Goal: Find specific page/section

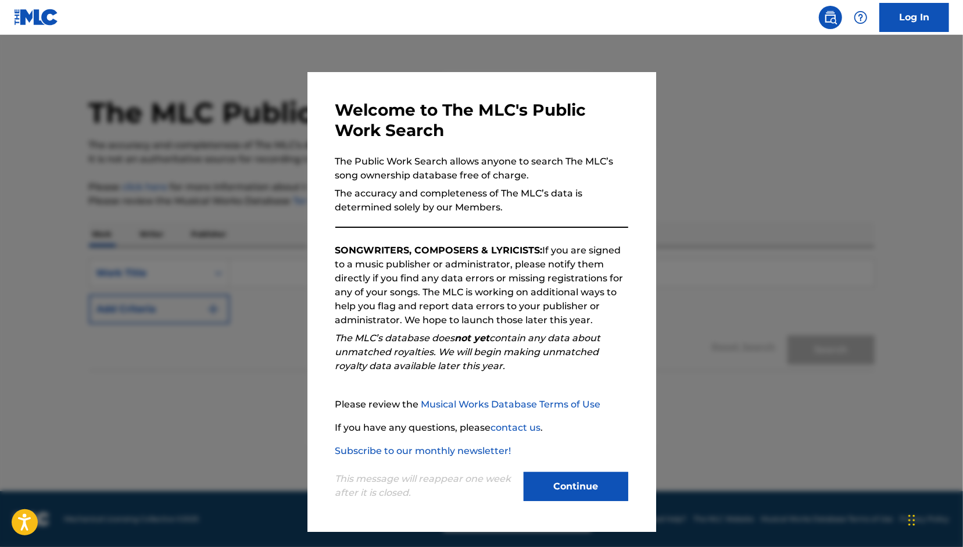
click at [559, 489] on button "Continue" at bounding box center [576, 486] width 105 height 29
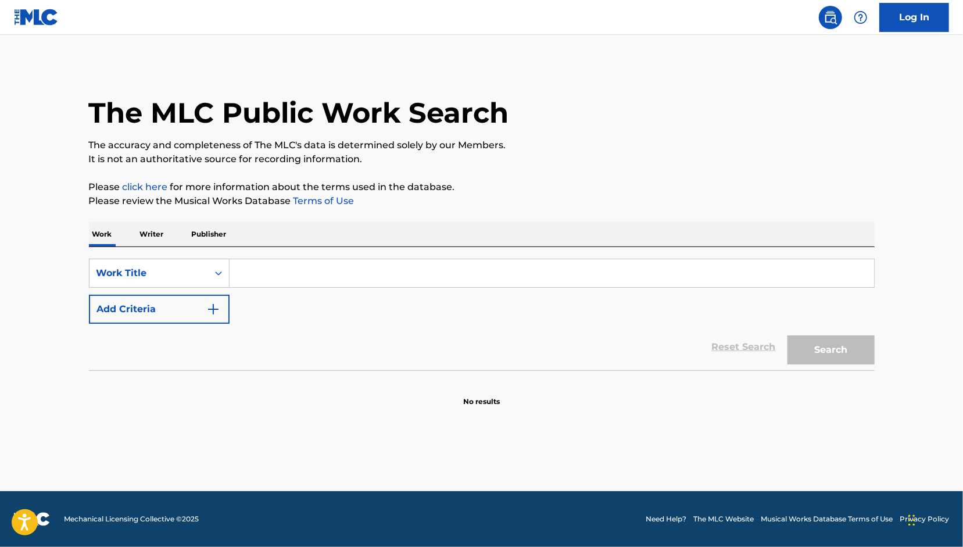
click at [271, 274] on input "Search Form" at bounding box center [552, 273] width 645 height 28
type input "he's a demon, he's a devil he's a doll"
click at [788, 335] on button "Search" at bounding box center [831, 349] width 87 height 29
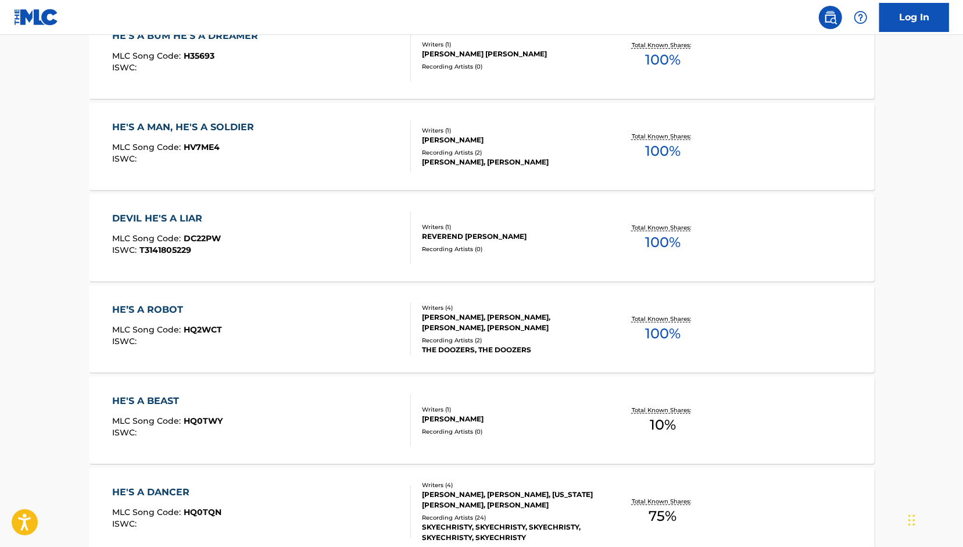
scroll to position [875, 0]
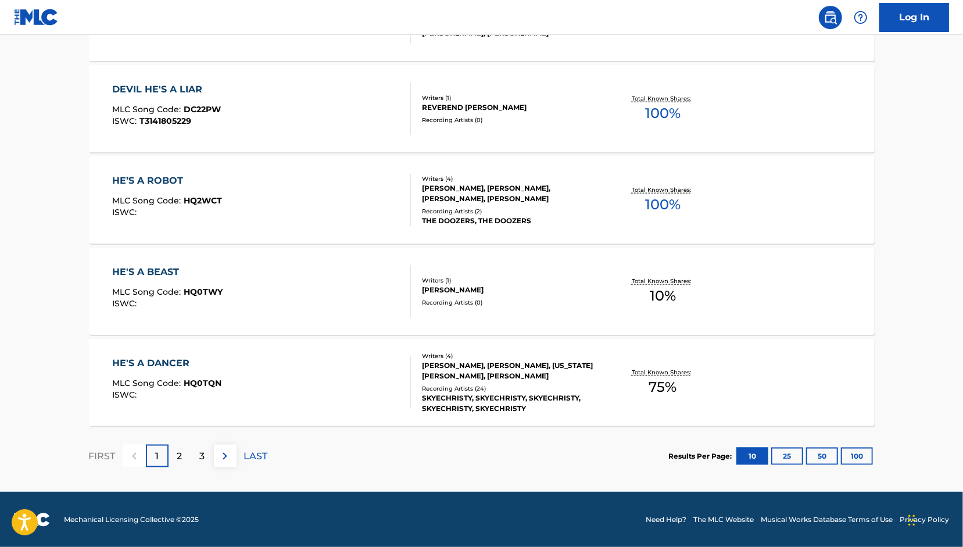
click at [182, 456] on p "2" at bounding box center [179, 456] width 5 height 14
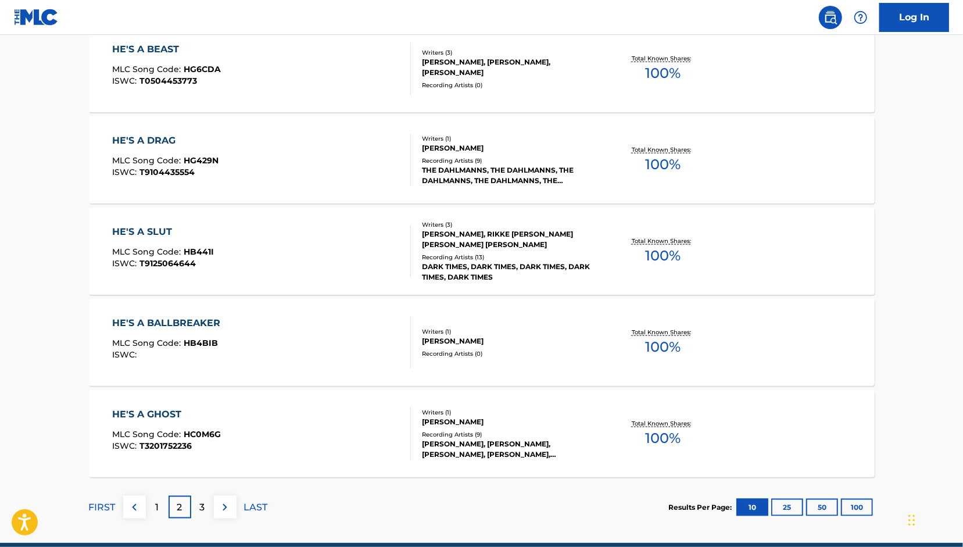
scroll to position [836, 0]
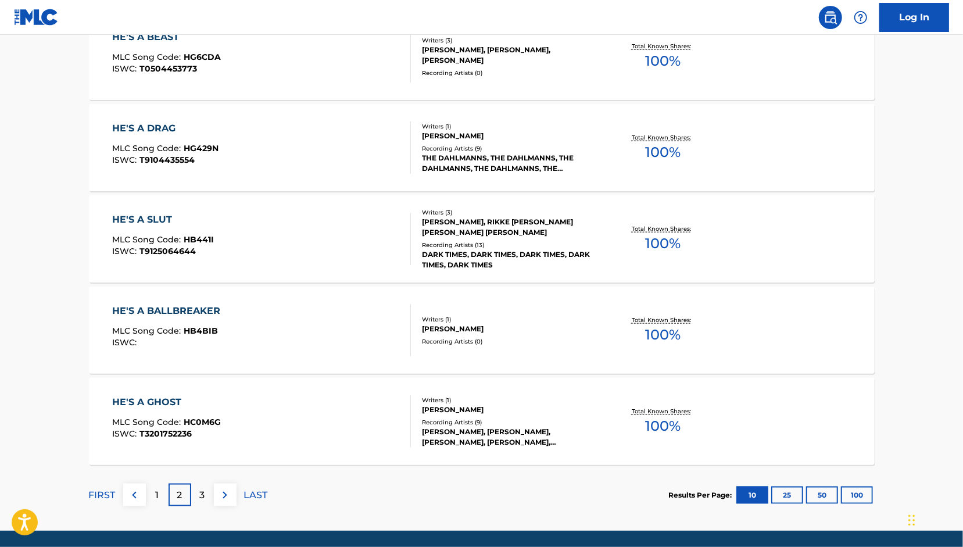
click at [156, 498] on p "1" at bounding box center [156, 495] width 3 height 14
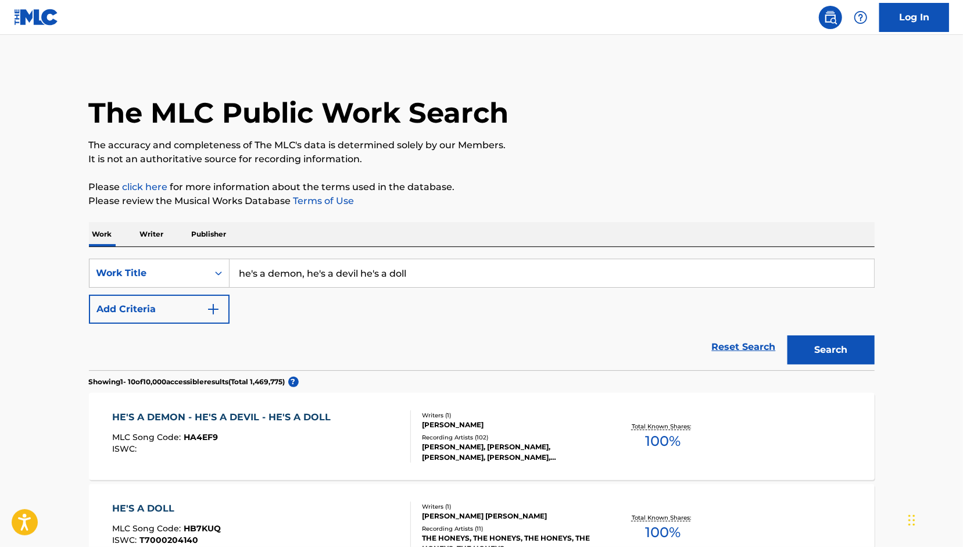
click at [139, 417] on div "HE'S A DEMON - HE'S A DEVIL - HE'S A DOLL" at bounding box center [224, 417] width 224 height 14
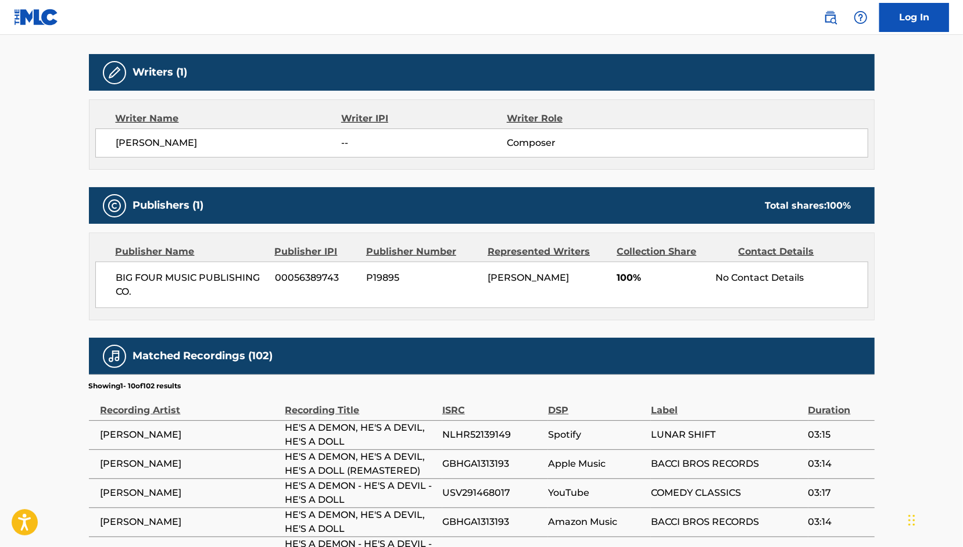
scroll to position [385, 0]
